Goal: Information Seeking & Learning: Learn about a topic

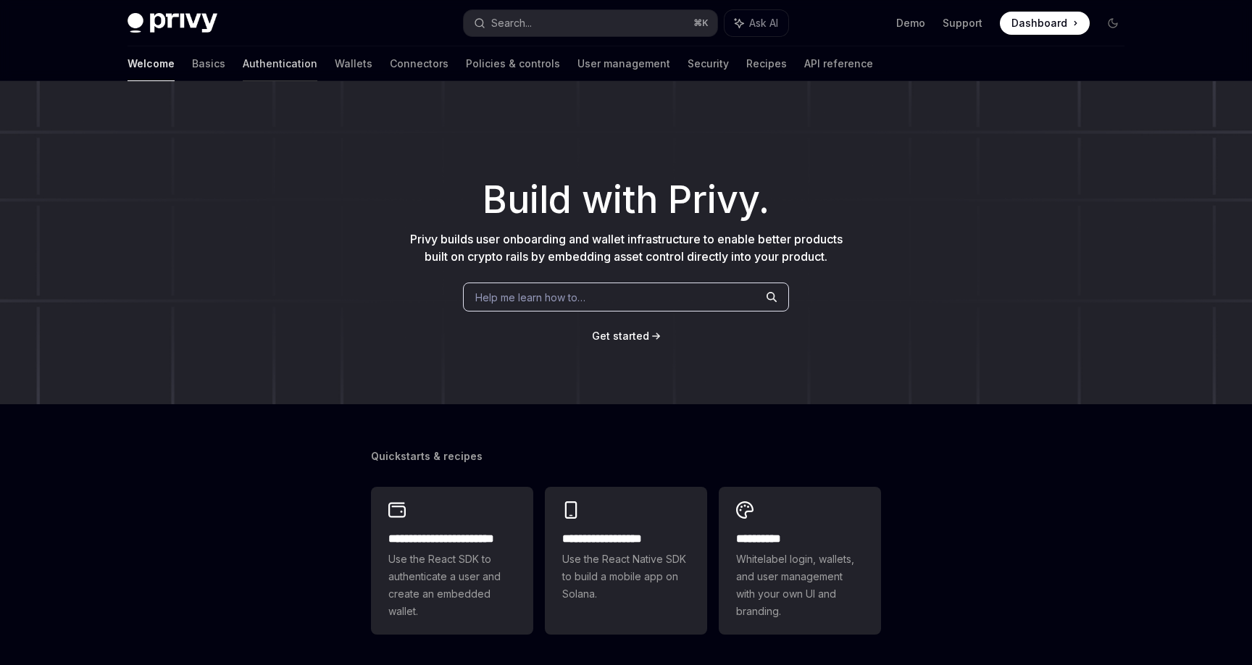
click at [243, 70] on link "Authentication" at bounding box center [280, 63] width 75 height 35
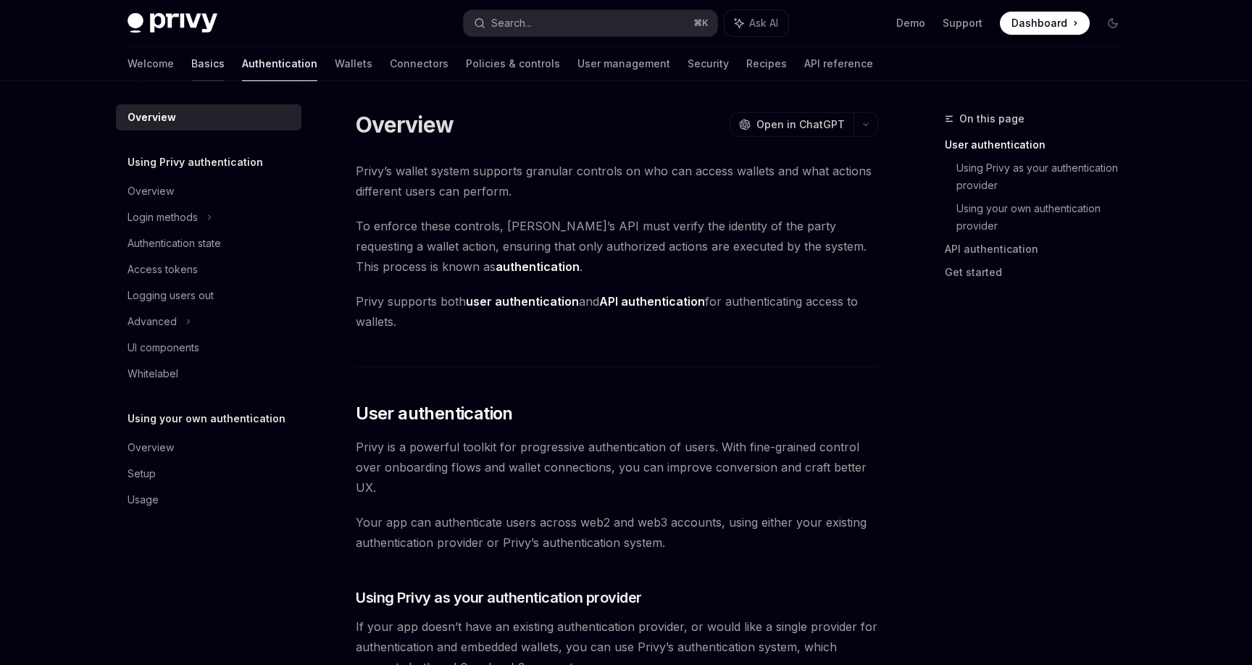
click at [191, 62] on link "Basics" at bounding box center [207, 63] width 33 height 35
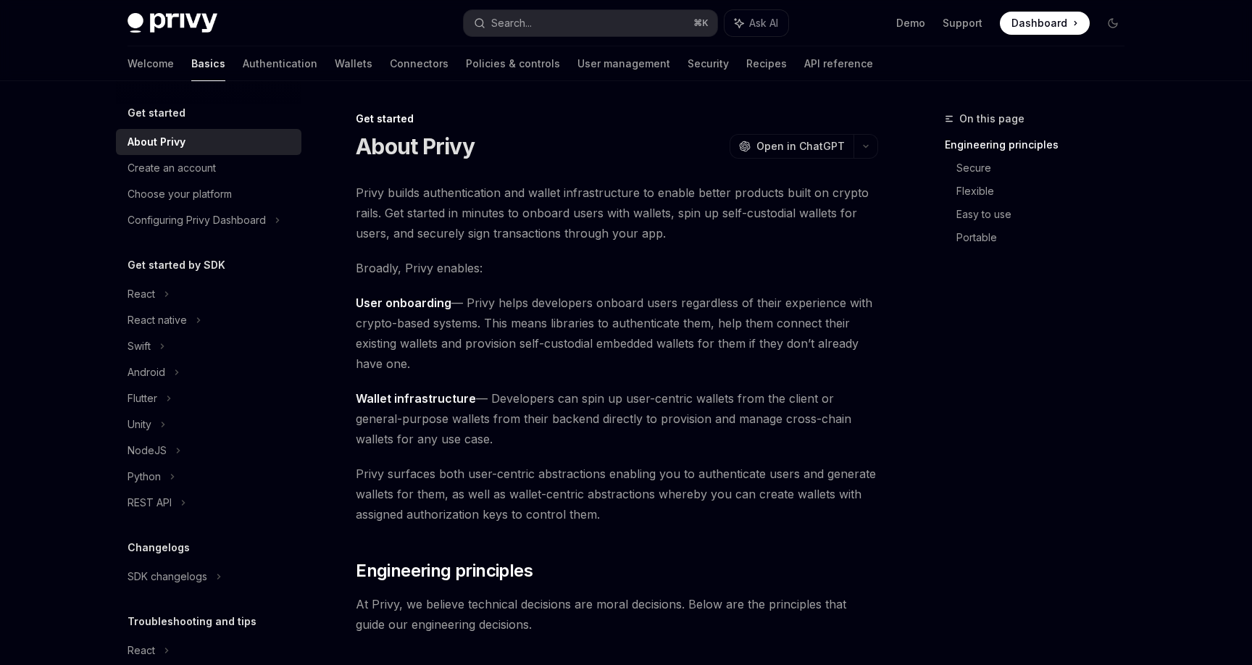
click at [1094, 35] on div "Privy Docs home page Search... ⌘ K Ask AI Demo Support Dashboard Dashboard Sear…" at bounding box center [626, 23] width 997 height 46
click at [1110, 17] on icon "Toggle dark mode" at bounding box center [1113, 23] width 12 height 12
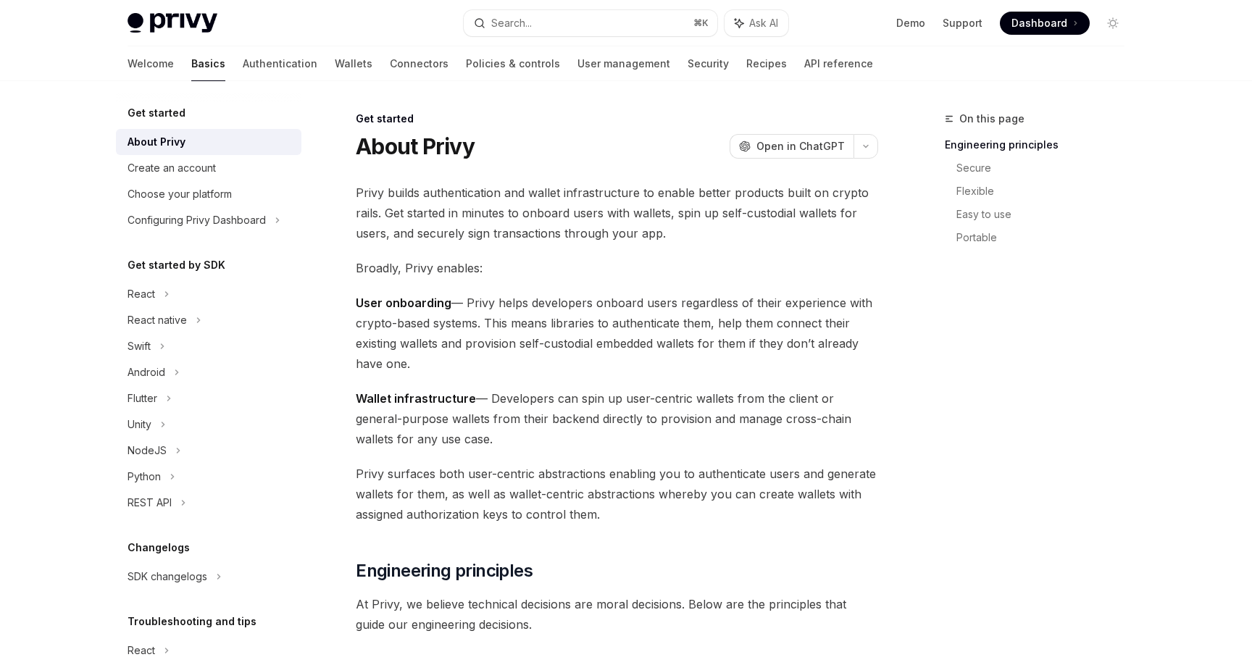
click at [174, 28] on img at bounding box center [173, 23] width 90 height 20
type textarea "*"
